Goal: Check status: Check status

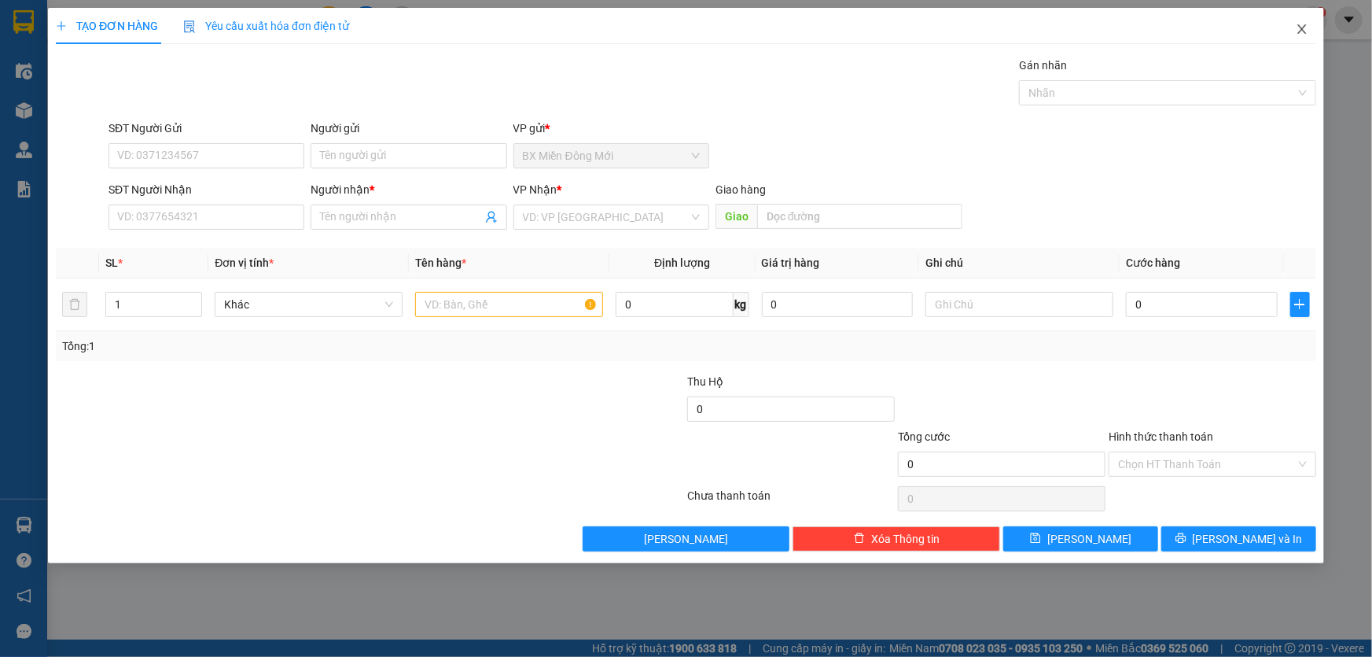
click at [1307, 34] on icon "close" at bounding box center [1302, 29] width 13 height 13
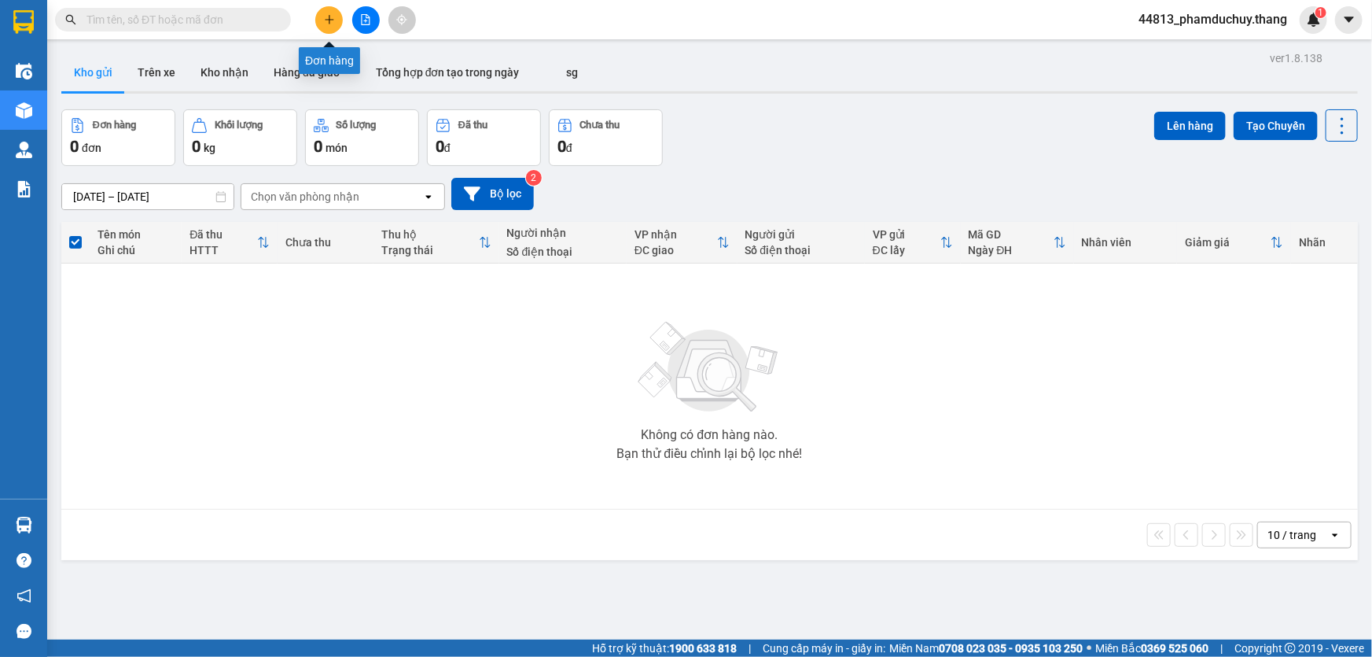
click at [344, 15] on div at bounding box center [366, 20] width 118 height 28
click at [325, 17] on icon "plus" at bounding box center [329, 19] width 11 height 11
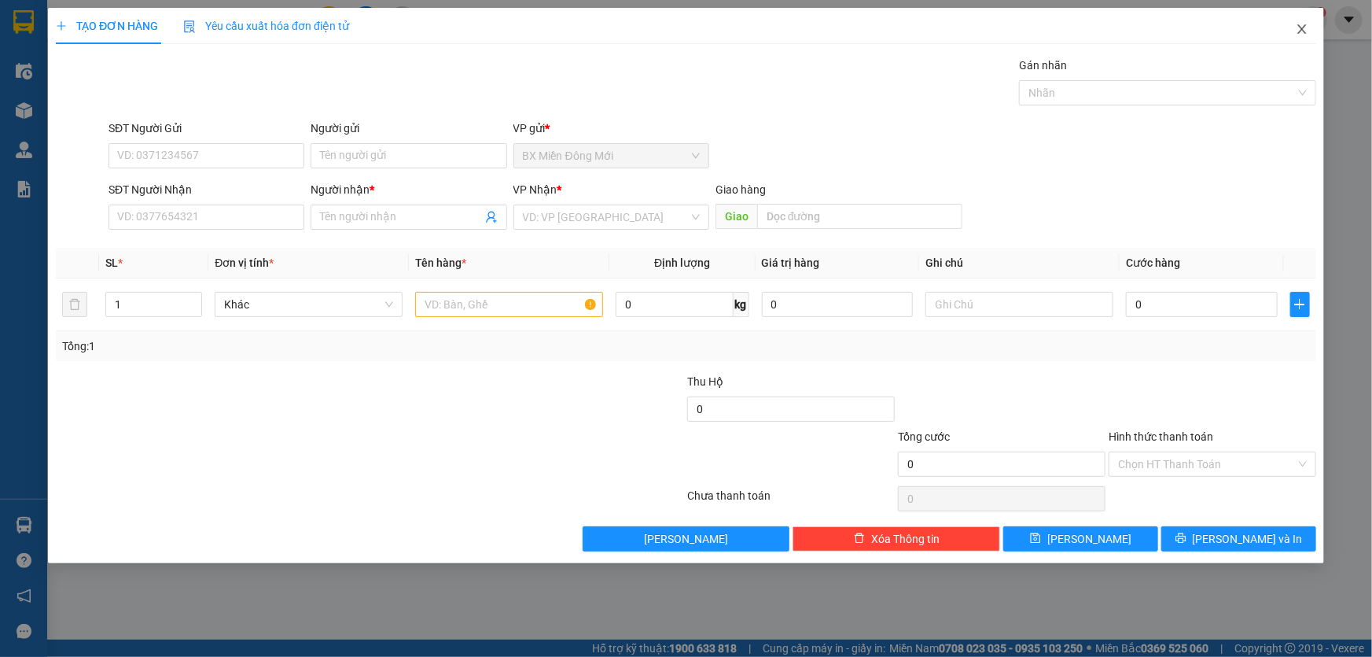
click at [1307, 29] on icon "close" at bounding box center [1302, 29] width 13 height 13
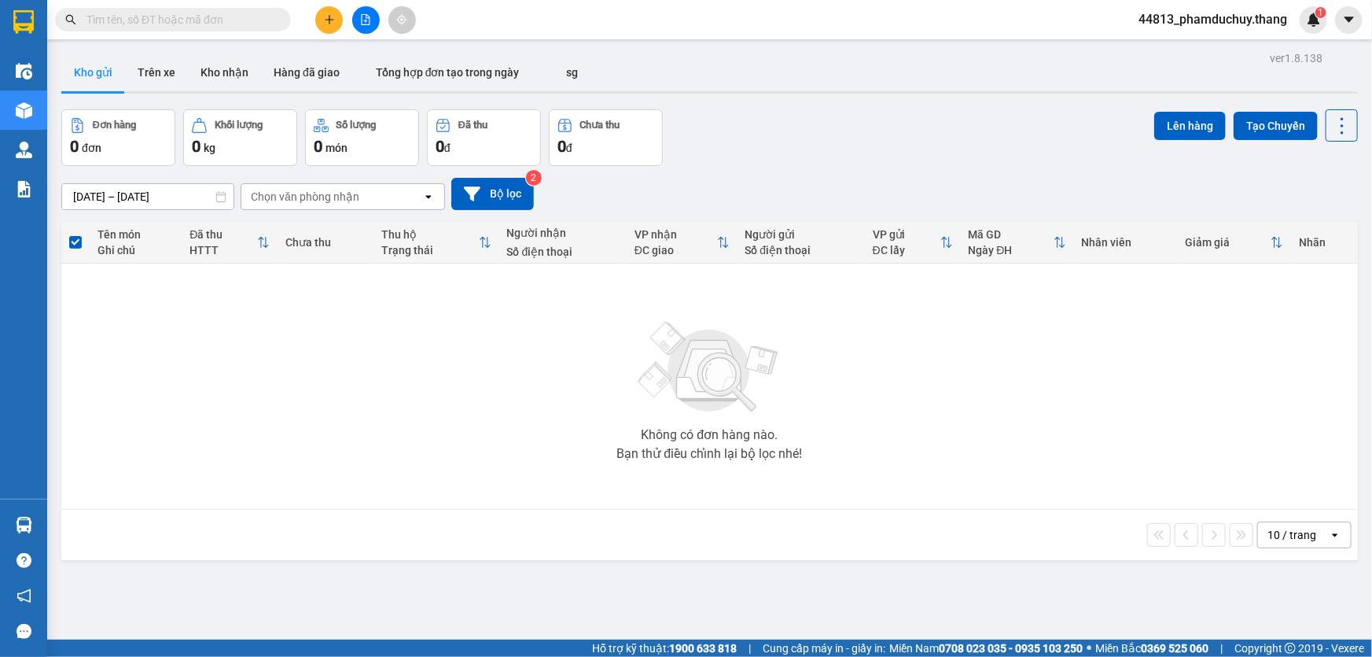
click at [207, 20] on input "text" at bounding box center [179, 19] width 186 height 17
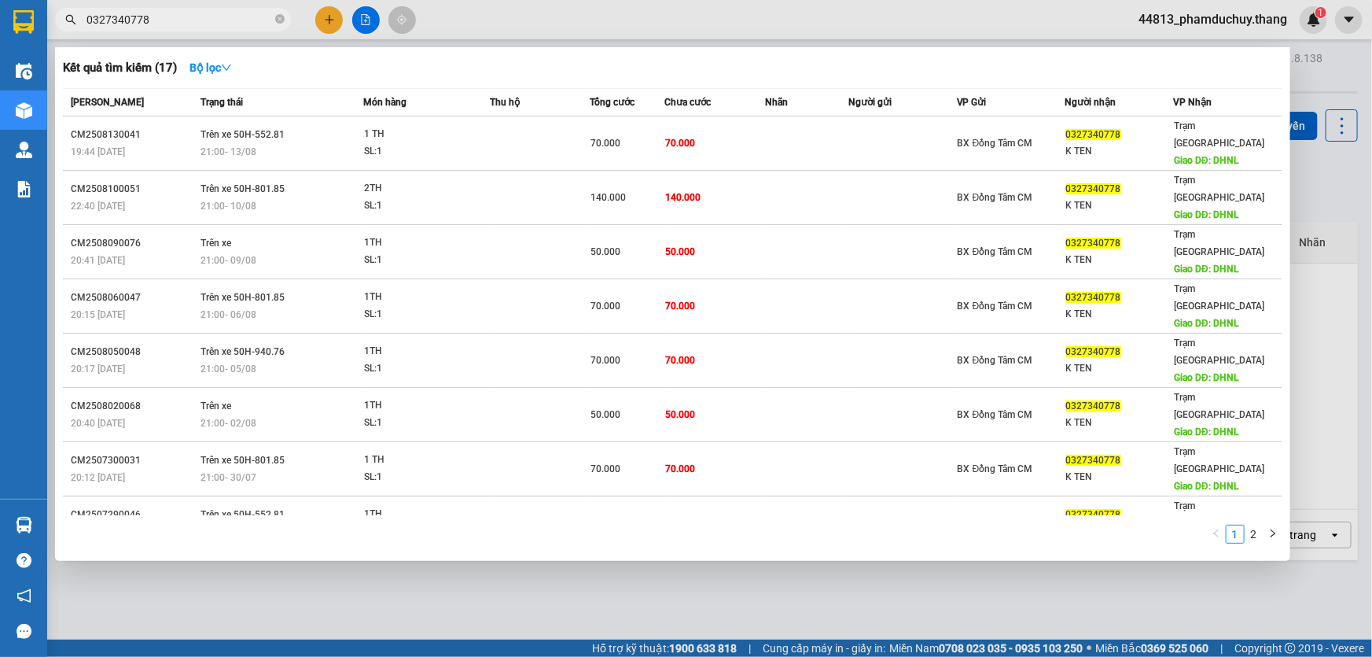
drag, startPoint x: 181, startPoint y: 25, endPoint x: 80, endPoint y: 31, distance: 100.8
click at [80, 31] on span "0327340778" at bounding box center [173, 20] width 236 height 24
type input "0327340778"
click at [283, 18] on icon "close-circle" at bounding box center [279, 18] width 9 height 9
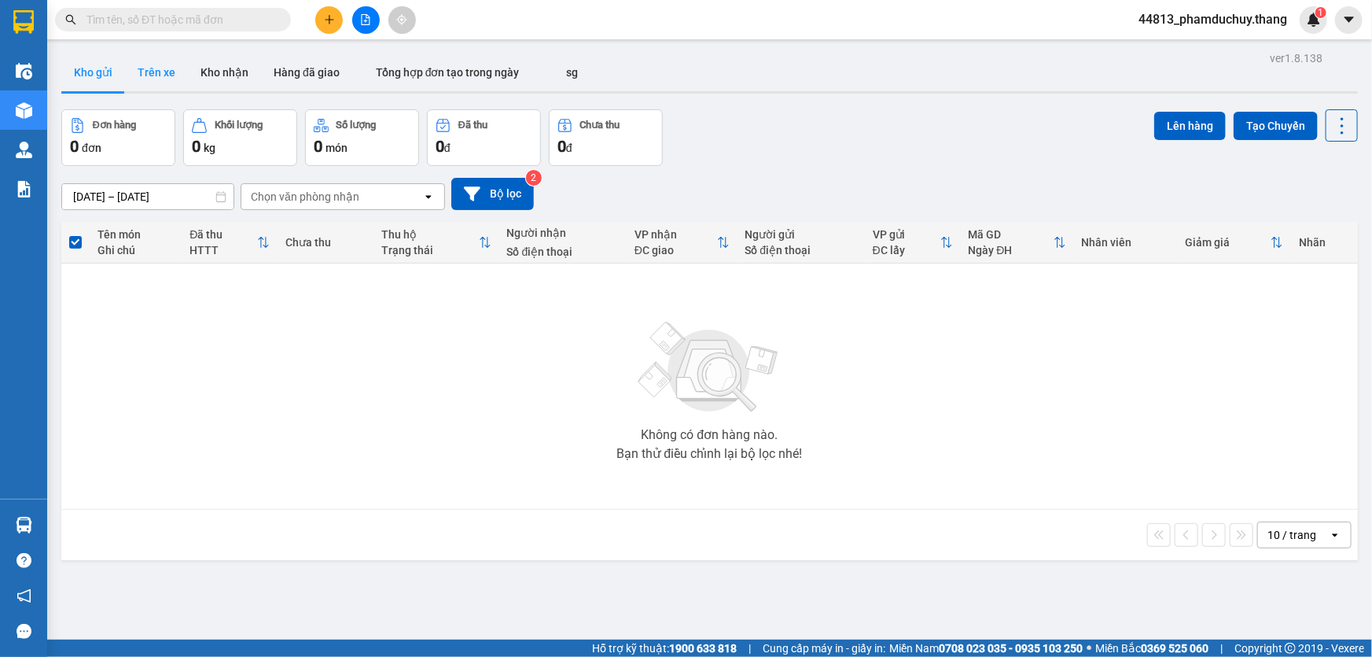
click at [165, 72] on button "Trên xe" at bounding box center [156, 72] width 63 height 38
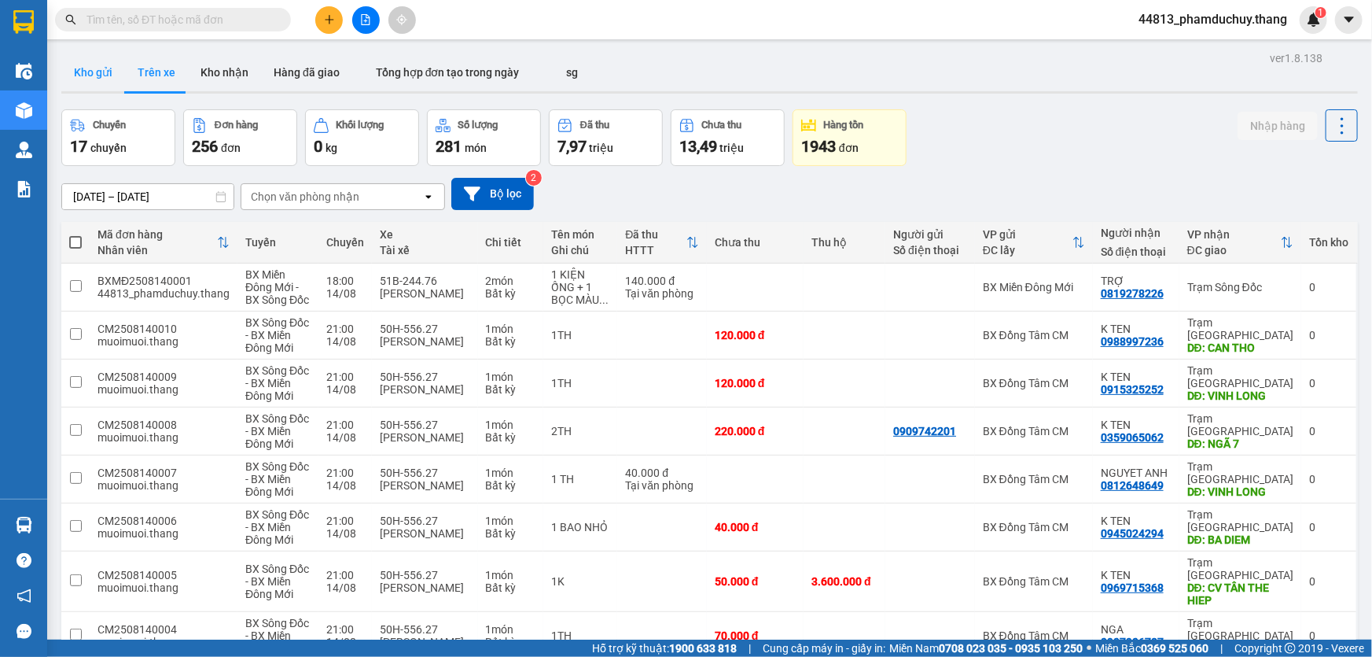
click at [100, 76] on button "Kho gửi" at bounding box center [93, 72] width 64 height 38
